Goal: Transaction & Acquisition: Purchase product/service

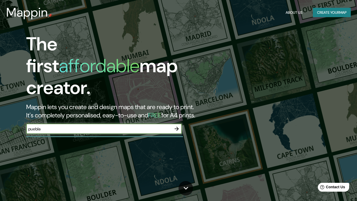
type input "puebla"
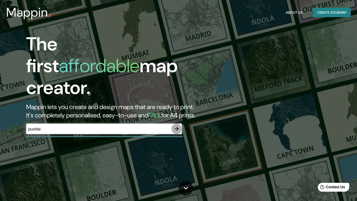
click at [176, 125] on icon "button" at bounding box center [176, 128] width 6 height 6
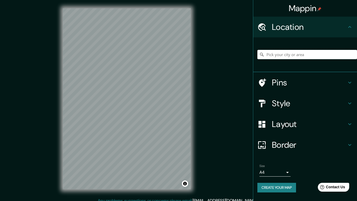
click at [279, 58] on input "Pick your city or area" at bounding box center [307, 54] width 100 height 9
click at [285, 54] on input "Pick your city or area" at bounding box center [307, 54] width 100 height 9
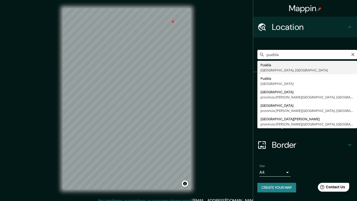
type input "[GEOGRAPHIC_DATA], [GEOGRAPHIC_DATA], [GEOGRAPHIC_DATA]"
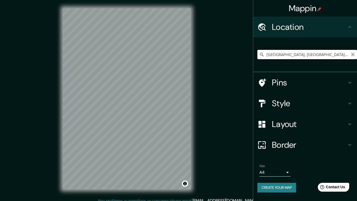
click at [352, 54] on icon "Clear" at bounding box center [352, 54] width 3 height 3
paste input "[STREET_ADDRESS][PERSON_NAME]."
click at [314, 57] on input "[GEOGRAPHIC_DATA], [GEOGRAPHIC_DATA], [GEOGRAPHIC_DATA]" at bounding box center [307, 54] width 100 height 9
type input "[GEOGRAPHIC_DATA], [GEOGRAPHIC_DATA], [GEOGRAPHIC_DATA]"
click at [352, 55] on icon "Clear" at bounding box center [353, 54] width 4 height 4
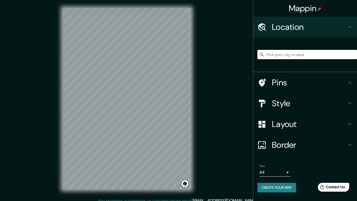
paste input "[STREET_ADDRESS][PERSON_NAME]."
type input "[GEOGRAPHIC_DATA], [GEOGRAPHIC_DATA], [GEOGRAPHIC_DATA]"
